Goal: Information Seeking & Learning: Learn about a topic

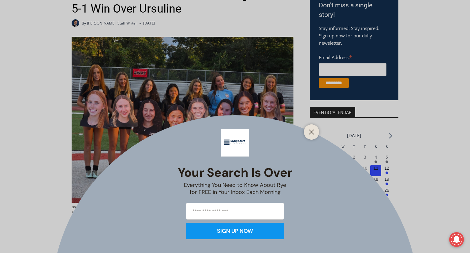
click at [317, 134] on div at bounding box center [311, 131] width 15 height 15
click at [313, 131] on icon "Close" at bounding box center [312, 132] width 6 height 6
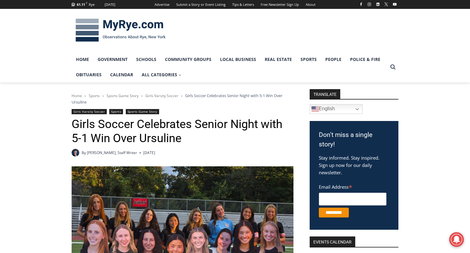
click at [114, 111] on link "Sports" at bounding box center [116, 111] width 14 height 5
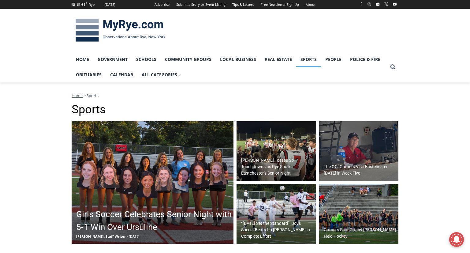
click at [259, 164] on h2 "[PERSON_NAME] Tosses Six Touchdowns as Rye Spoils Eastchester’s Senior Night" at bounding box center [277, 166] width 73 height 19
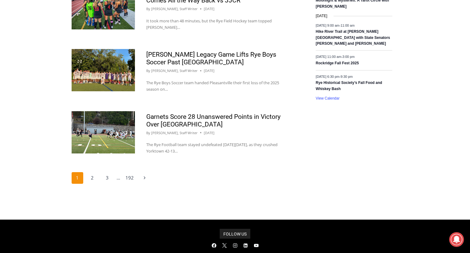
scroll to position [700, 0]
